Goal: Task Accomplishment & Management: Use online tool/utility

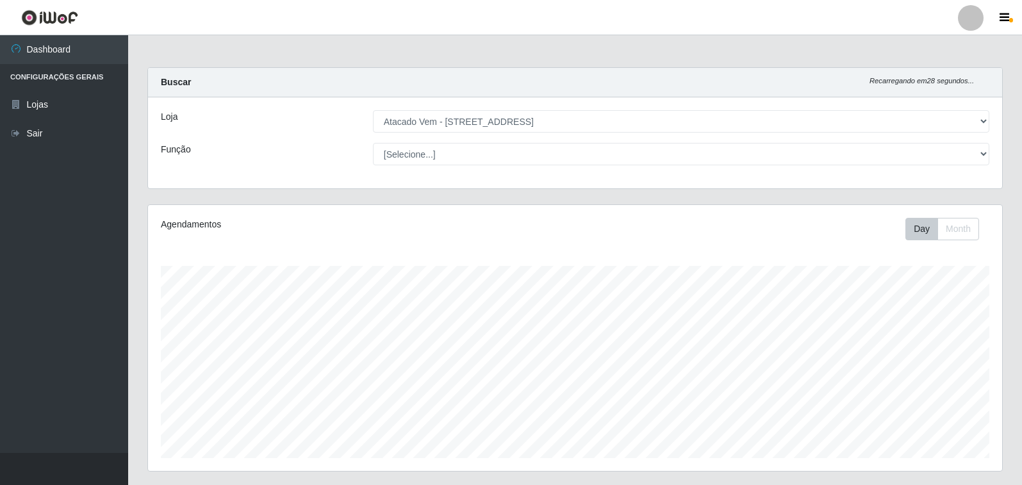
select select "455"
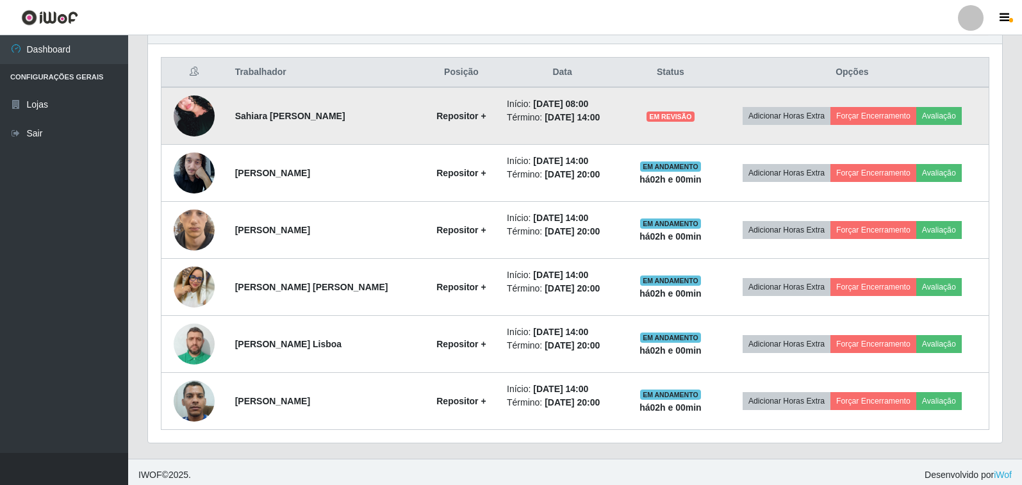
scroll to position [480, 0]
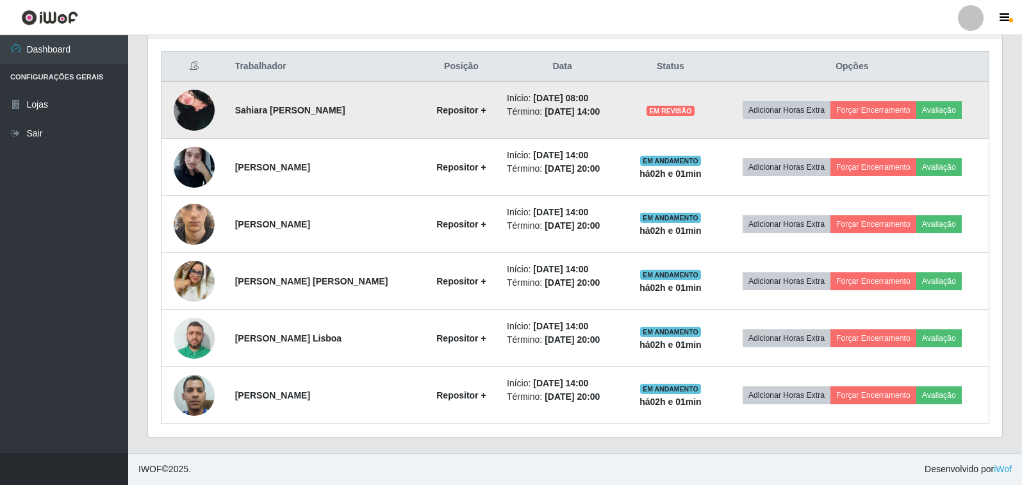
click at [203, 103] on img at bounding box center [194, 110] width 41 height 60
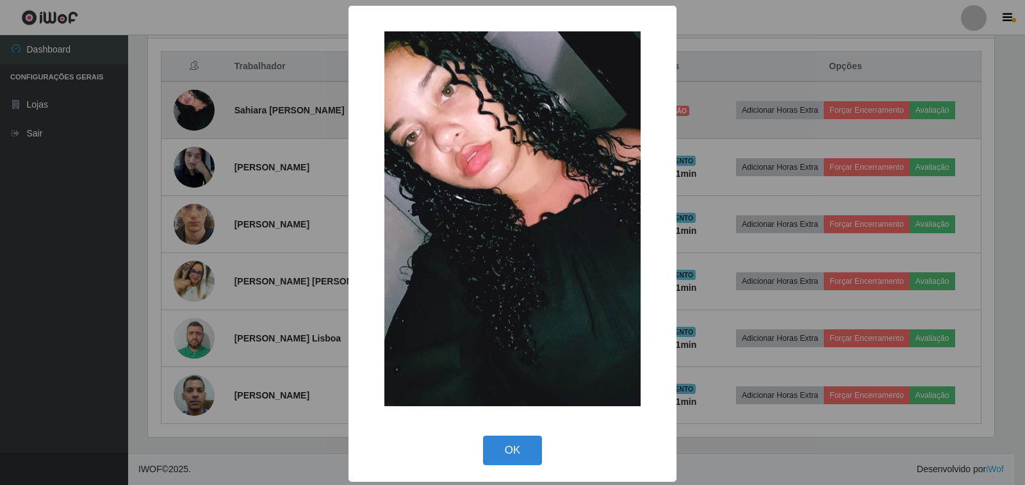
click at [203, 103] on div "× OK Cancel" at bounding box center [512, 242] width 1025 height 485
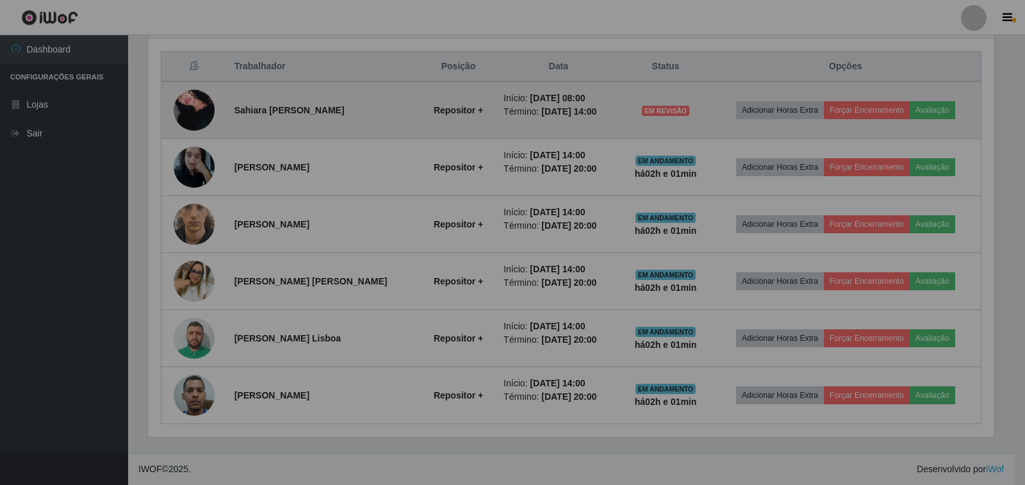
scroll to position [266, 854]
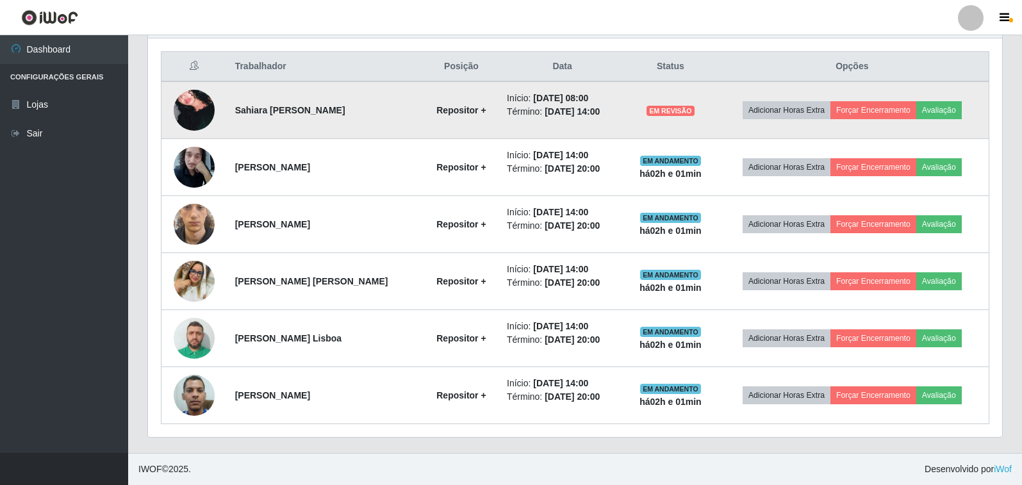
click at [203, 103] on img at bounding box center [194, 110] width 41 height 60
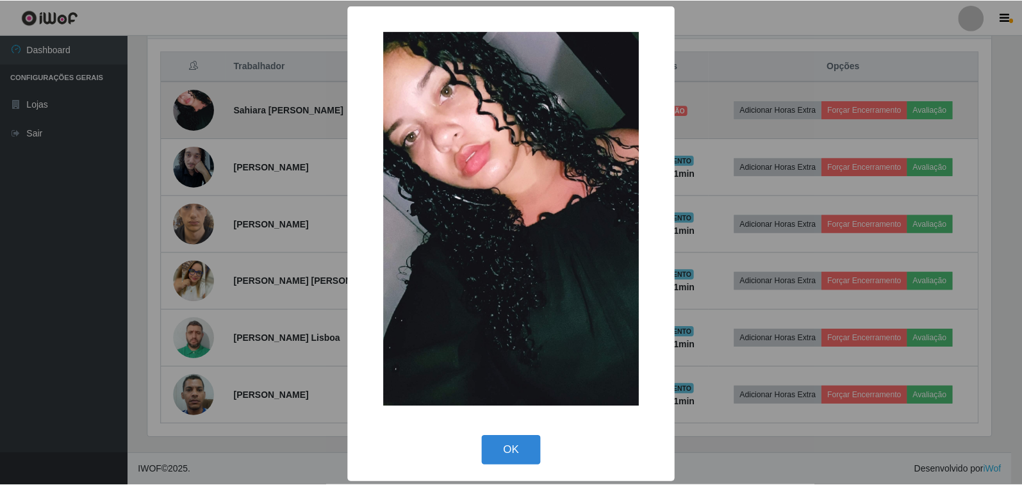
scroll to position [266, 847]
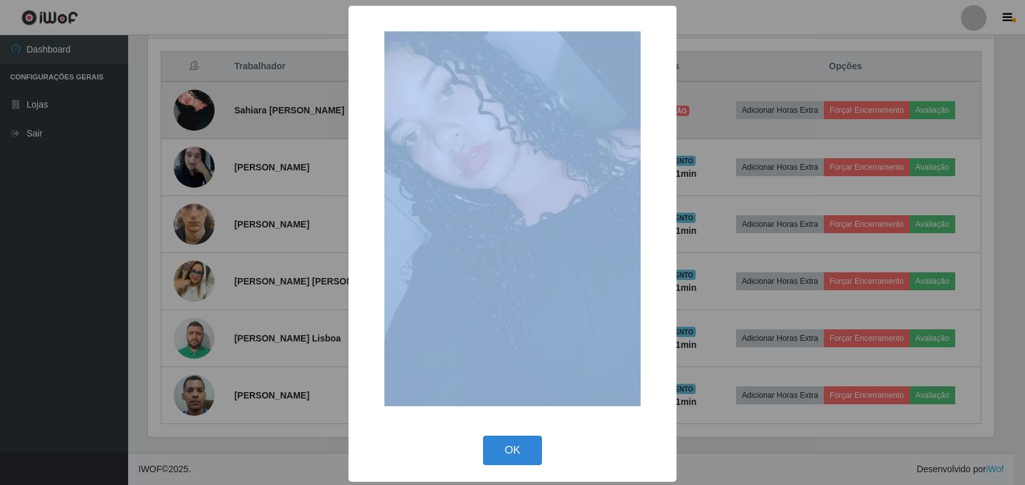
click at [203, 103] on div "× OK Cancel" at bounding box center [512, 242] width 1025 height 485
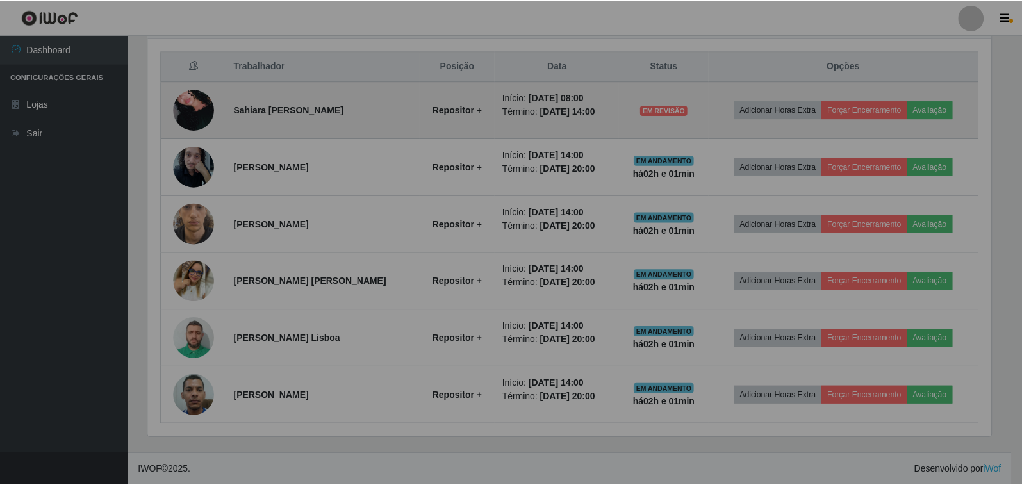
scroll to position [266, 854]
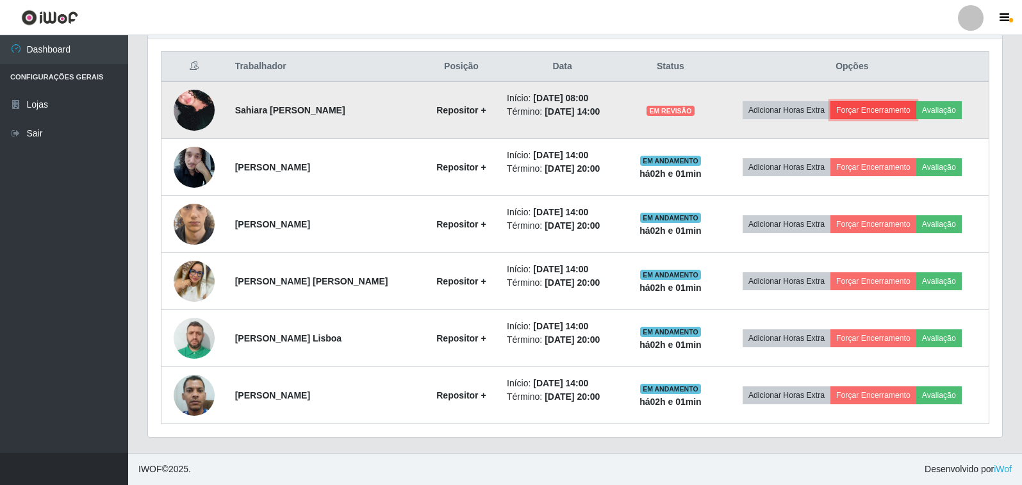
click at [886, 111] on button "Forçar Encerramento" at bounding box center [874, 110] width 86 height 18
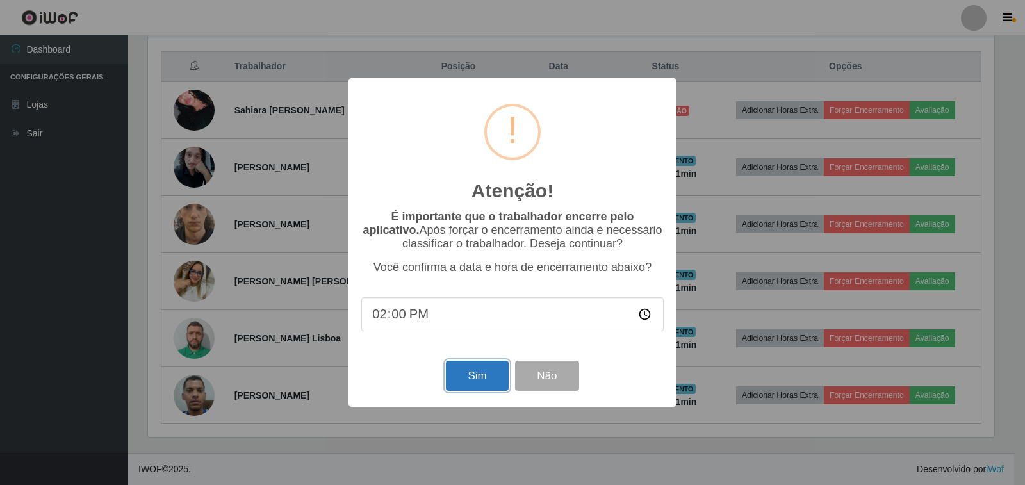
click at [488, 377] on button "Sim" at bounding box center [477, 376] width 62 height 30
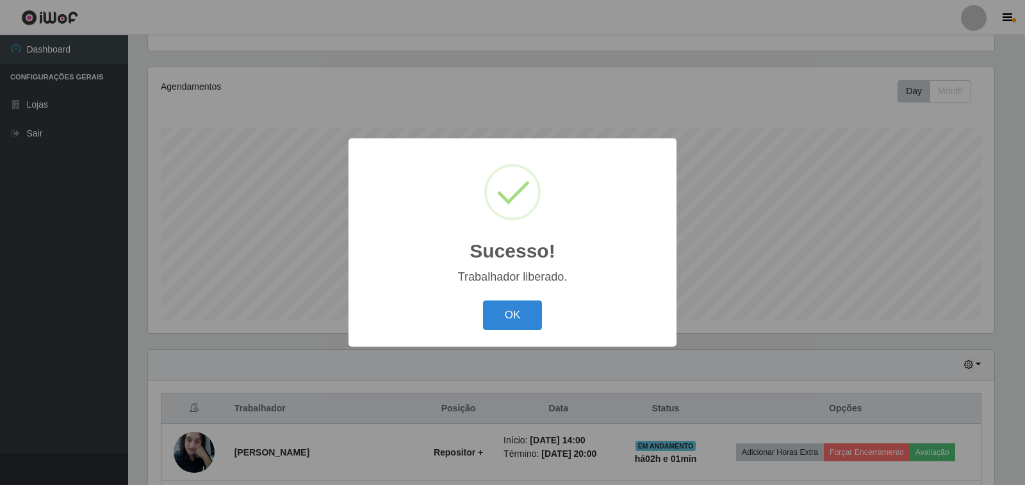
click at [515, 331] on div "OK Cancel" at bounding box center [512, 315] width 303 height 37
click at [512, 320] on button "OK" at bounding box center [513, 316] width 60 height 30
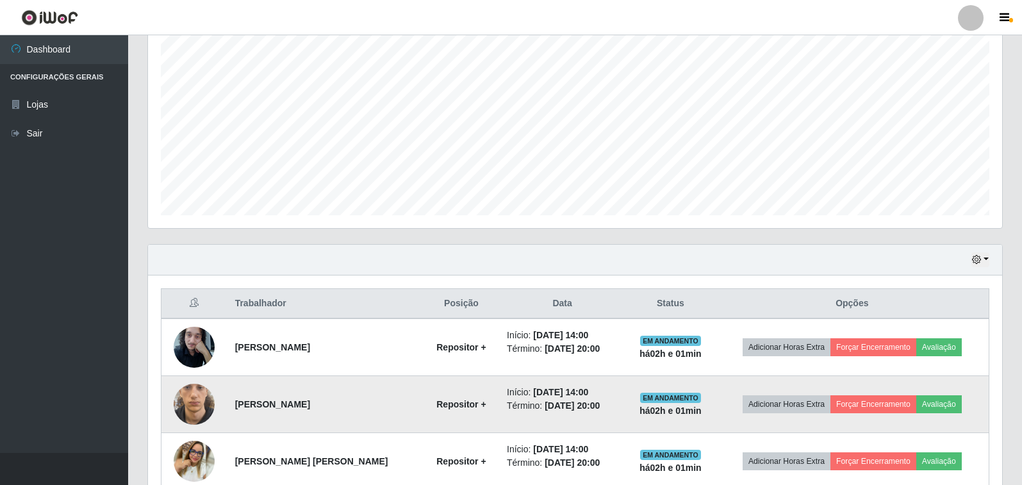
scroll to position [394, 0]
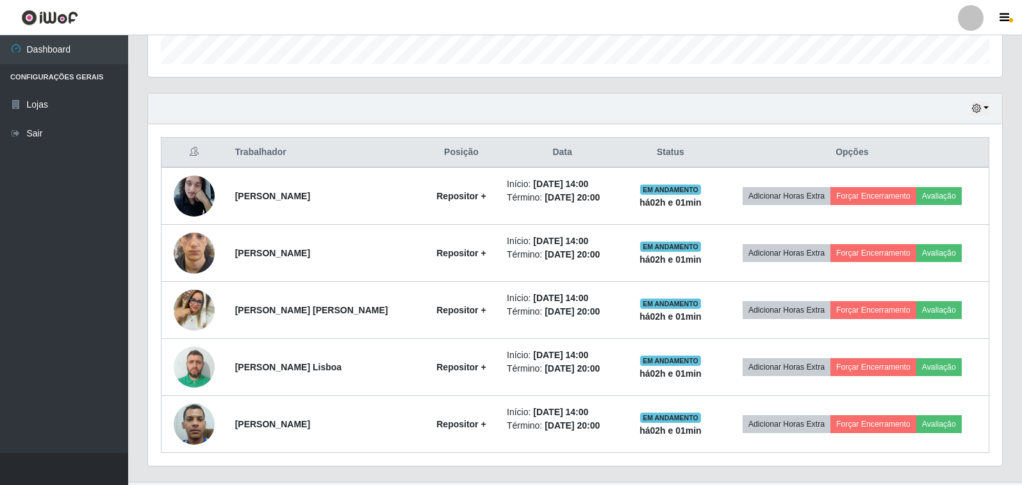
click at [112, 260] on ul "Dashboard Configurações Gerais Lojas Sair" at bounding box center [64, 244] width 128 height 418
